Goal: Obtain resource: Download file/media

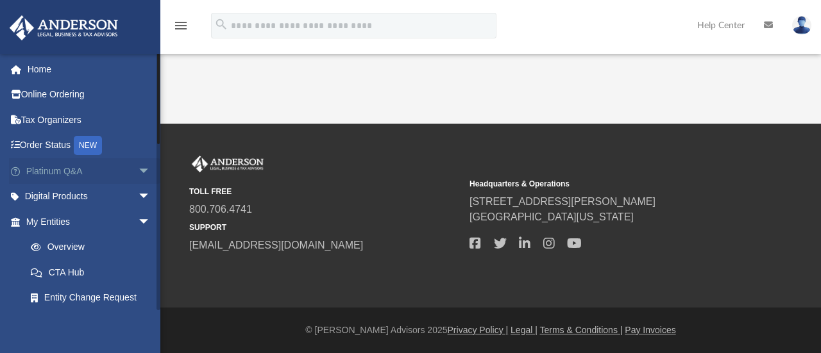
click at [138, 167] on span "arrow_drop_down" at bounding box center [151, 171] width 26 height 26
click at [138, 166] on span "arrow_drop_up" at bounding box center [151, 171] width 26 height 26
click at [138, 194] on span "arrow_drop_down" at bounding box center [151, 197] width 26 height 26
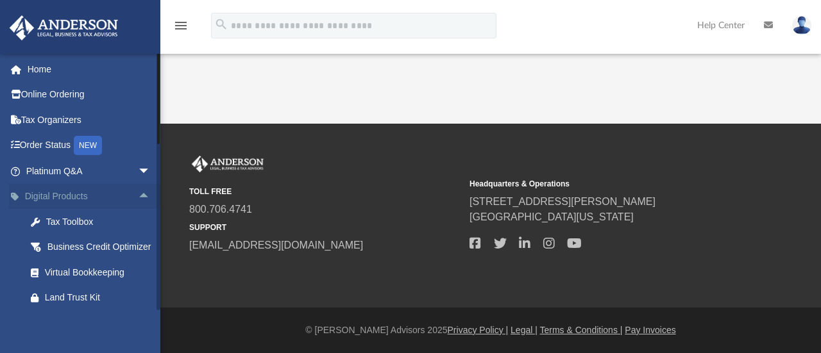
click at [138, 194] on span "arrow_drop_up" at bounding box center [151, 197] width 26 height 26
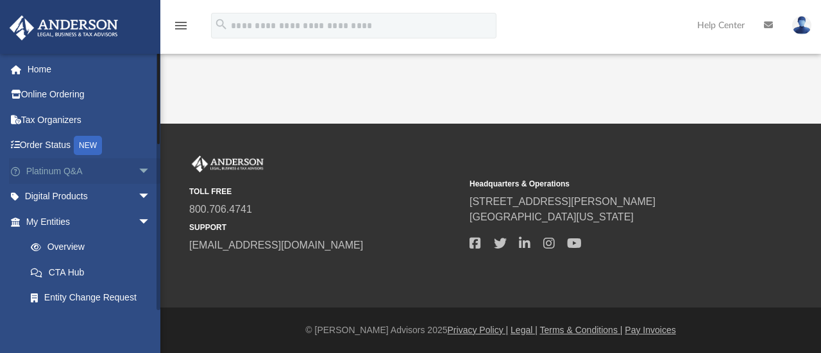
click at [51, 167] on link "Platinum Q&A arrow_drop_down" at bounding box center [89, 171] width 161 height 26
click at [138, 169] on span "arrow_drop_down" at bounding box center [151, 171] width 26 height 26
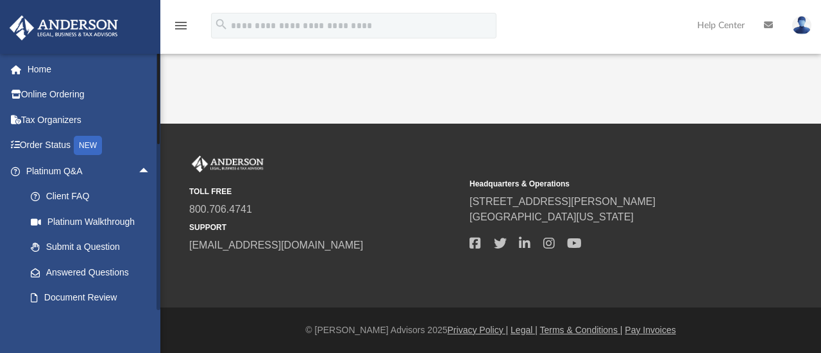
scroll to position [558, 0]
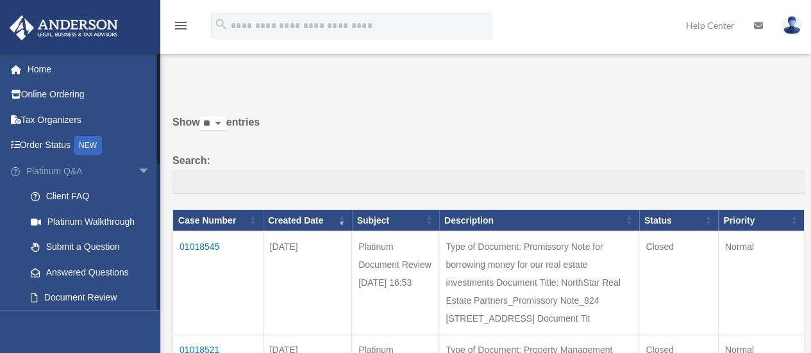
click at [138, 167] on span "arrow_drop_down" at bounding box center [151, 171] width 26 height 26
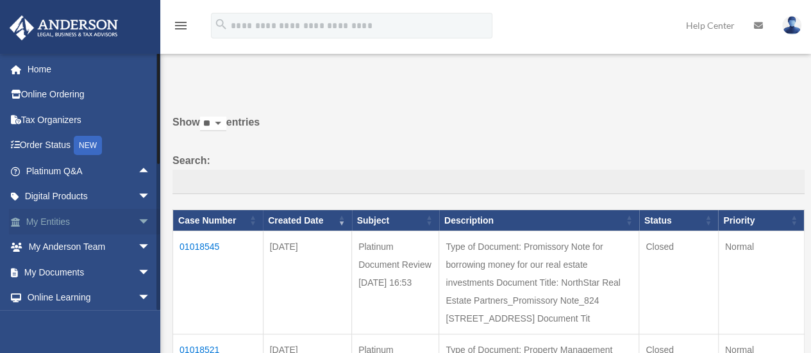
click at [138, 219] on span "arrow_drop_down" at bounding box center [151, 222] width 26 height 26
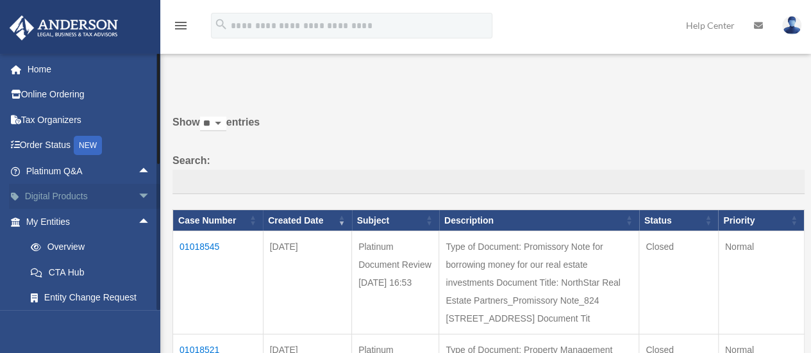
click at [138, 192] on span "arrow_drop_down" at bounding box center [151, 197] width 26 height 26
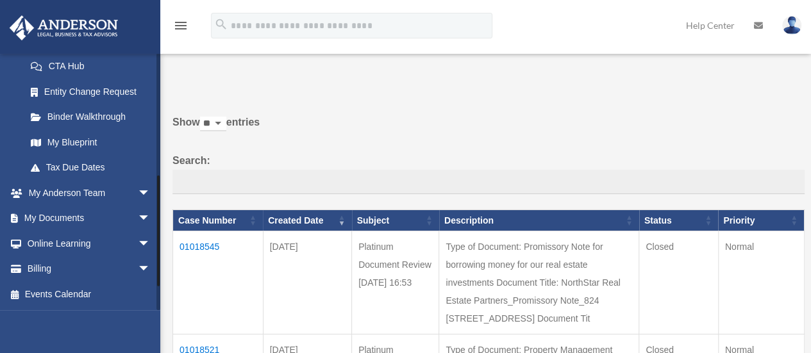
scroll to position [347, 0]
drag, startPoint x: 156, startPoint y: 187, endPoint x: 168, endPoint y: 286, distance: 100.0
click at [138, 223] on span "arrow_drop_down" at bounding box center [151, 219] width 26 height 26
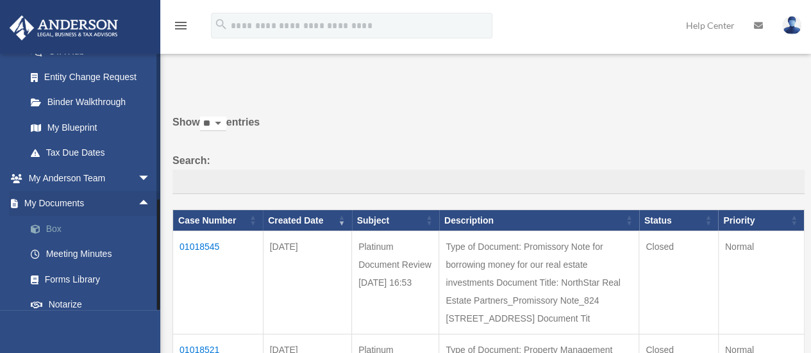
click at [56, 242] on link "Box" at bounding box center [94, 229] width 152 height 26
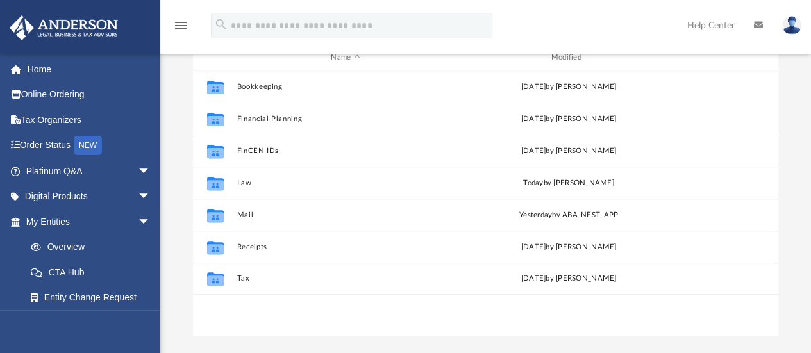
scroll to position [144, 0]
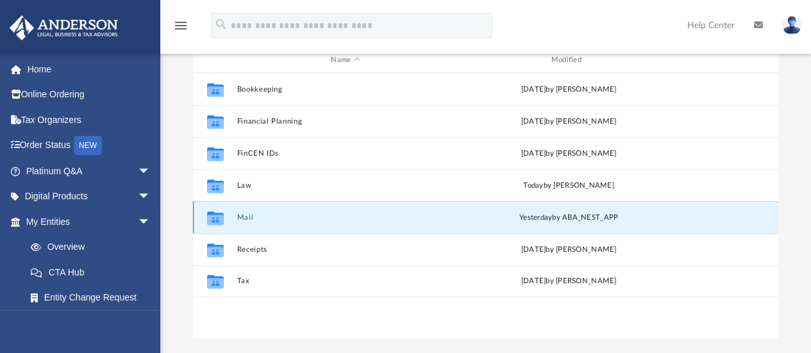
click at [245, 217] on button "Mail" at bounding box center [345, 217] width 217 height 8
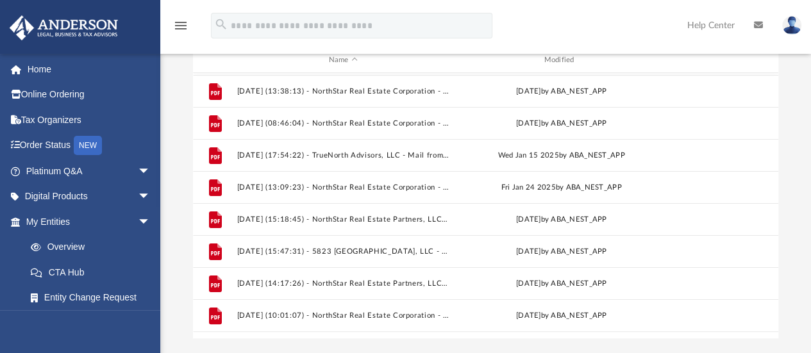
scroll to position [86, 0]
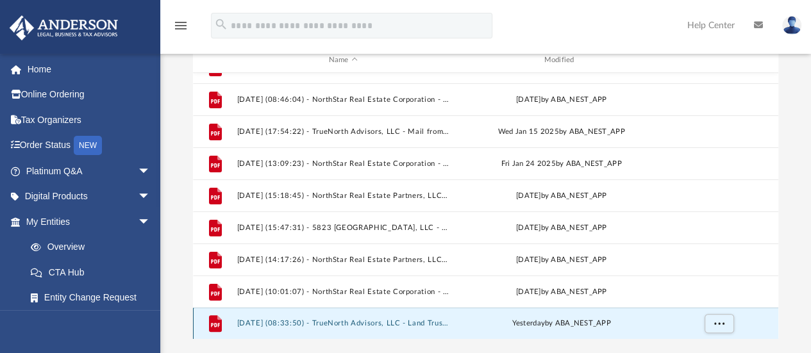
click at [326, 322] on button "2025.09.03 (08:33:50) - TrueNorth Advisors, LLC - Land Trust Documents from Cha…" at bounding box center [343, 324] width 213 height 8
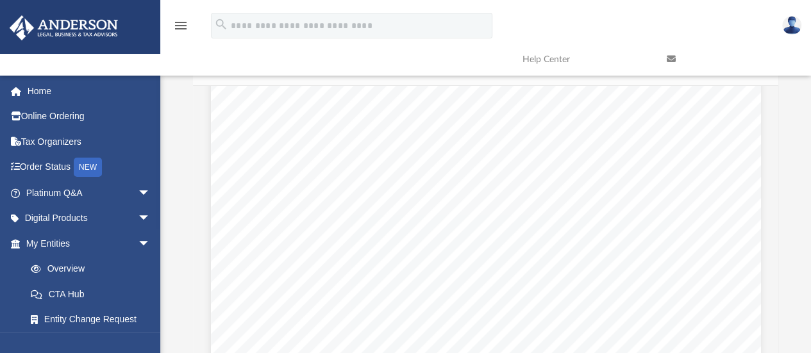
scroll to position [0, 0]
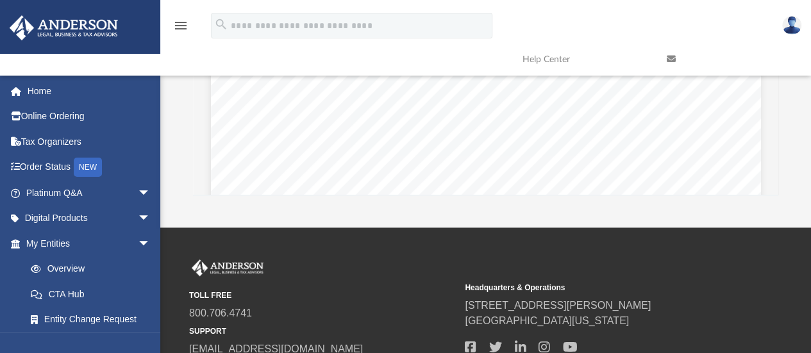
scroll to position [282, 0]
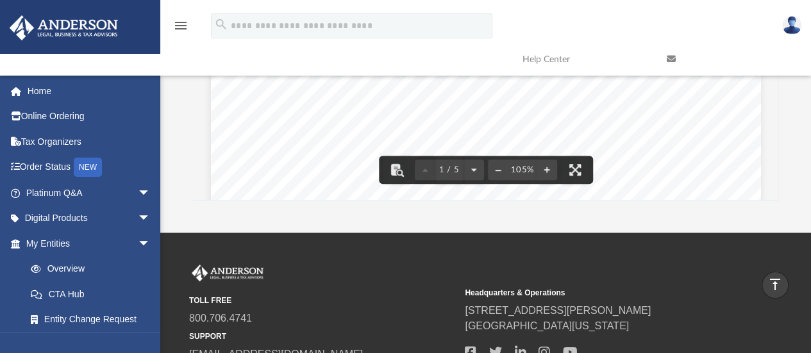
click at [501, 170] on button "File preview" at bounding box center [498, 170] width 21 height 28
click at [501, 170] on div "Page 1" at bounding box center [485, 285] width 497 height 833
click at [494, 170] on div "Page 1" at bounding box center [485, 285] width 497 height 833
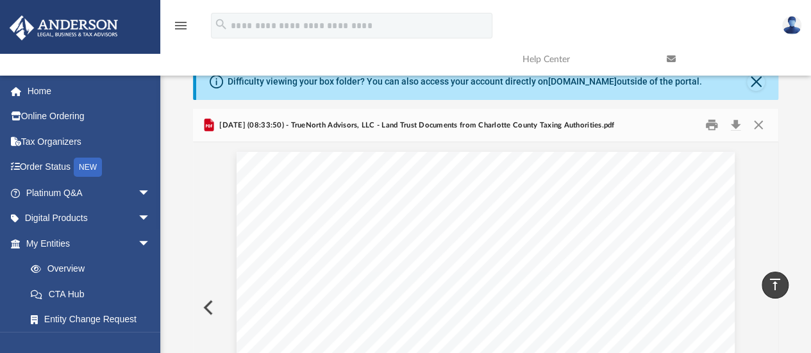
scroll to position [4, 0]
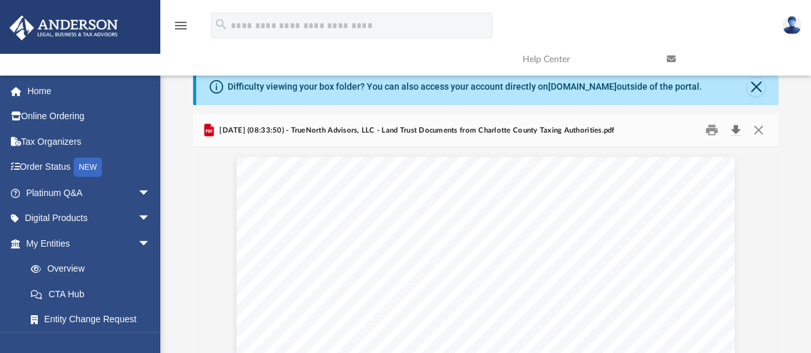
click at [739, 124] on button "Download" at bounding box center [735, 131] width 23 height 20
